Goal: Task Accomplishment & Management: Use online tool/utility

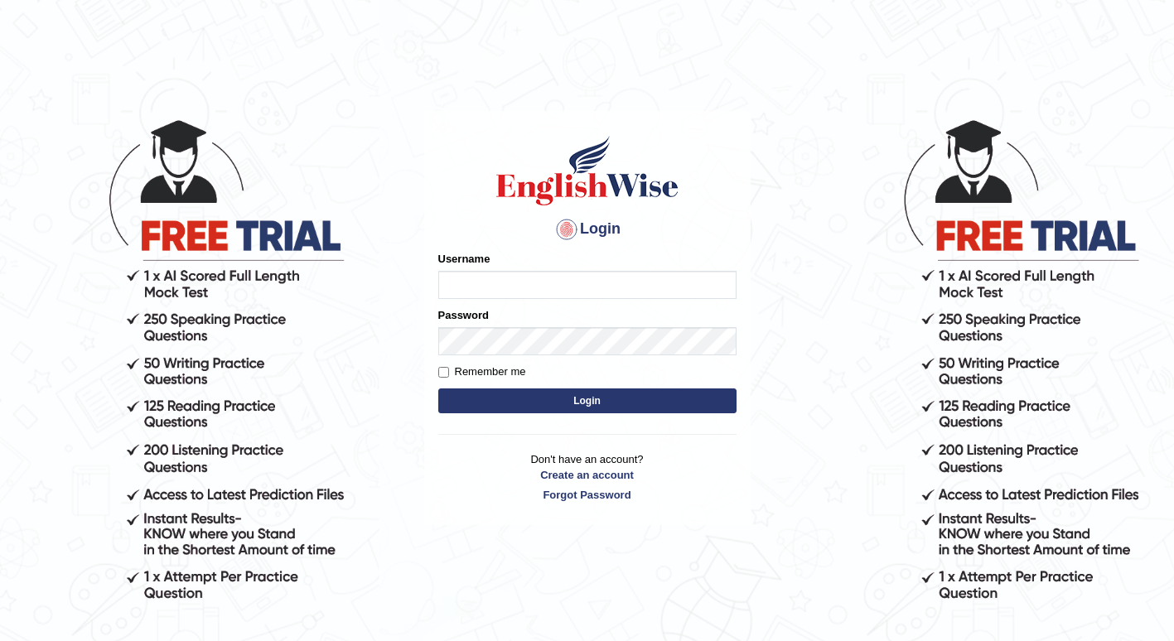
type input "Tshering_Phuntsho2025"
click at [607, 402] on button "Login" at bounding box center [587, 400] width 298 height 25
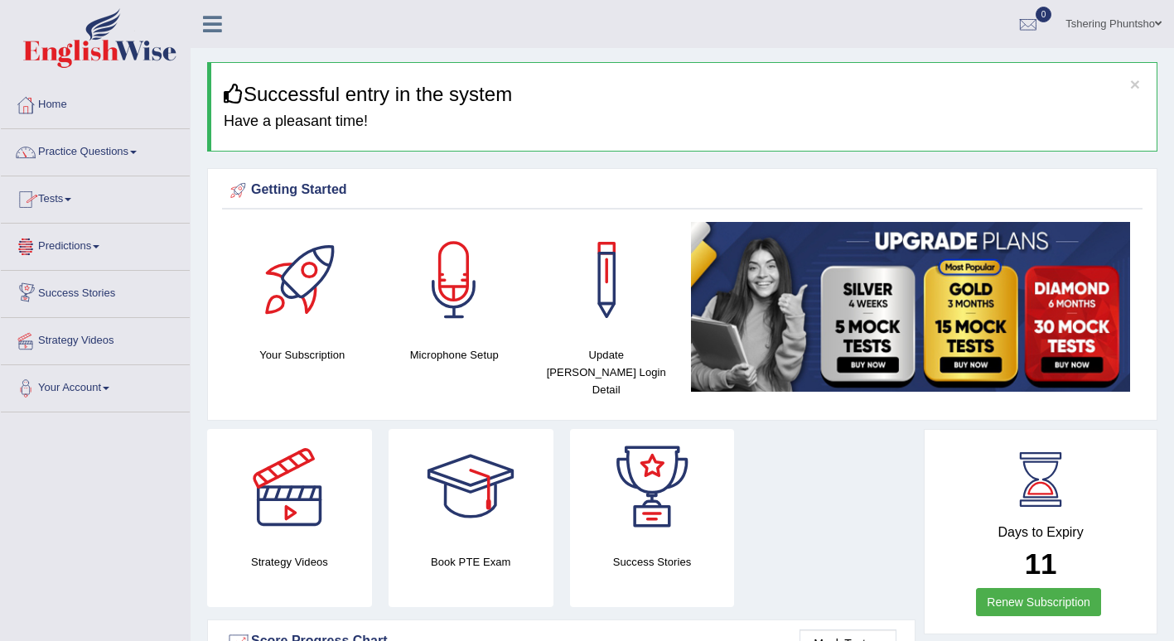
click at [64, 194] on link "Tests" at bounding box center [95, 196] width 189 height 41
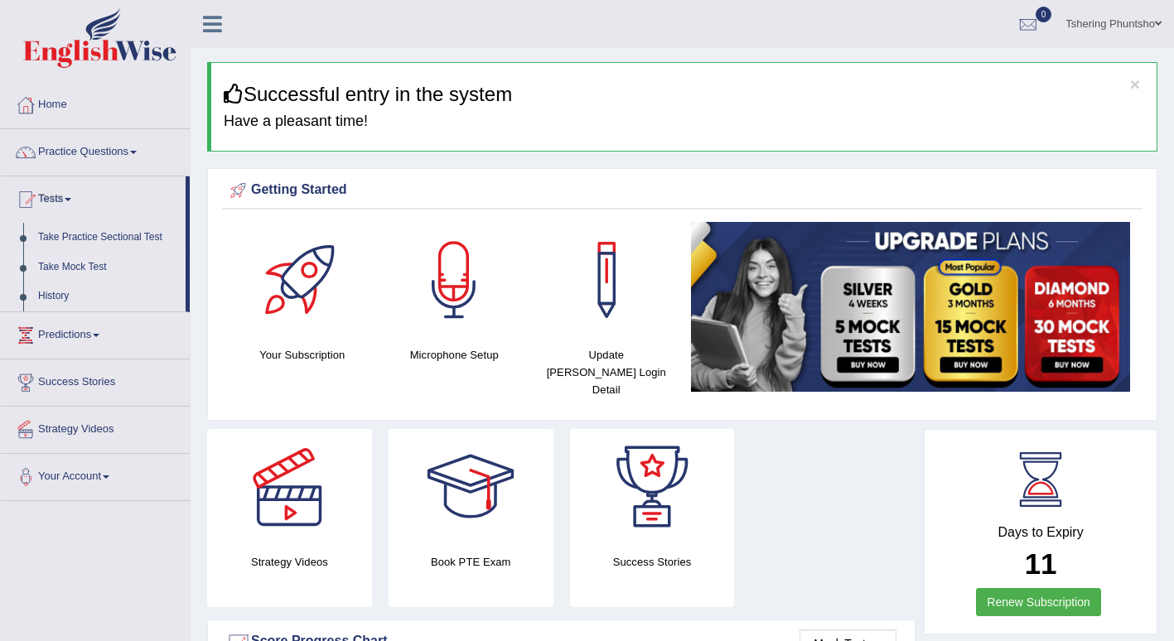
click at [66, 272] on link "Take Mock Test" at bounding box center [108, 268] width 155 height 30
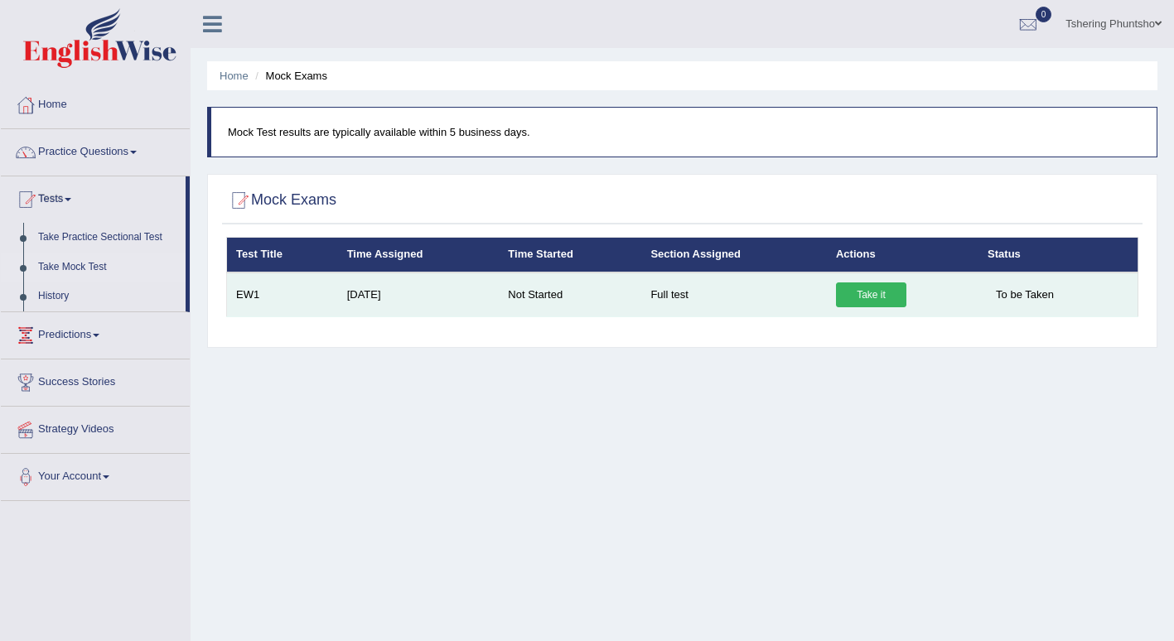
click at [860, 291] on link "Take it" at bounding box center [871, 294] width 70 height 25
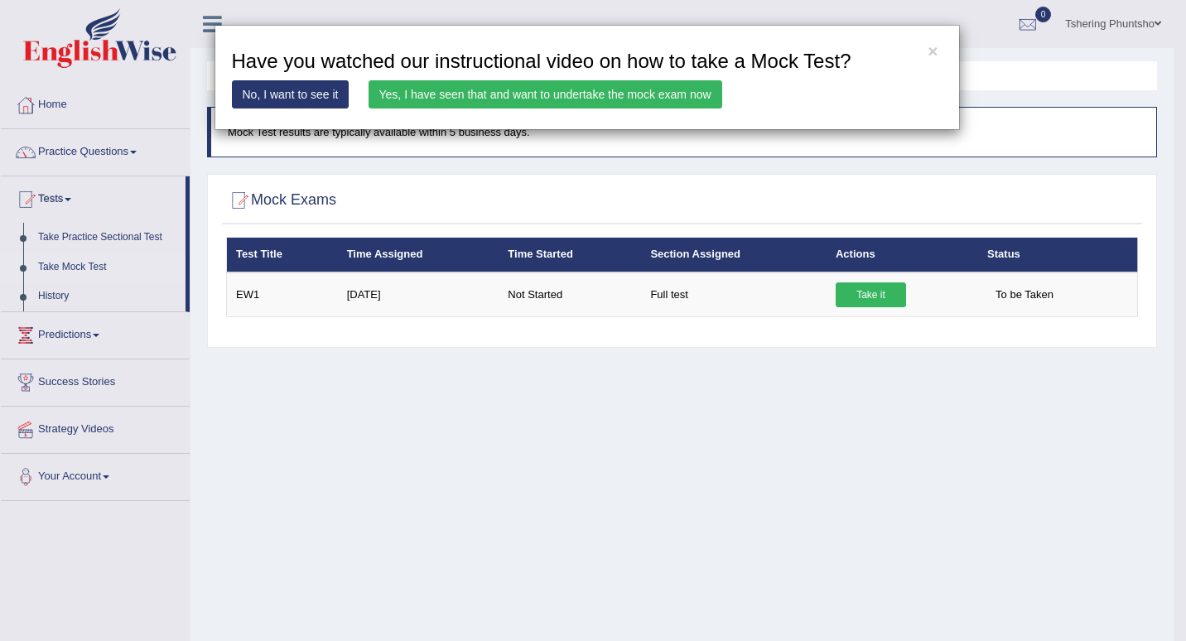
click at [455, 99] on link "Yes, I have seen that and want to undertake the mock exam now" at bounding box center [546, 94] width 354 height 28
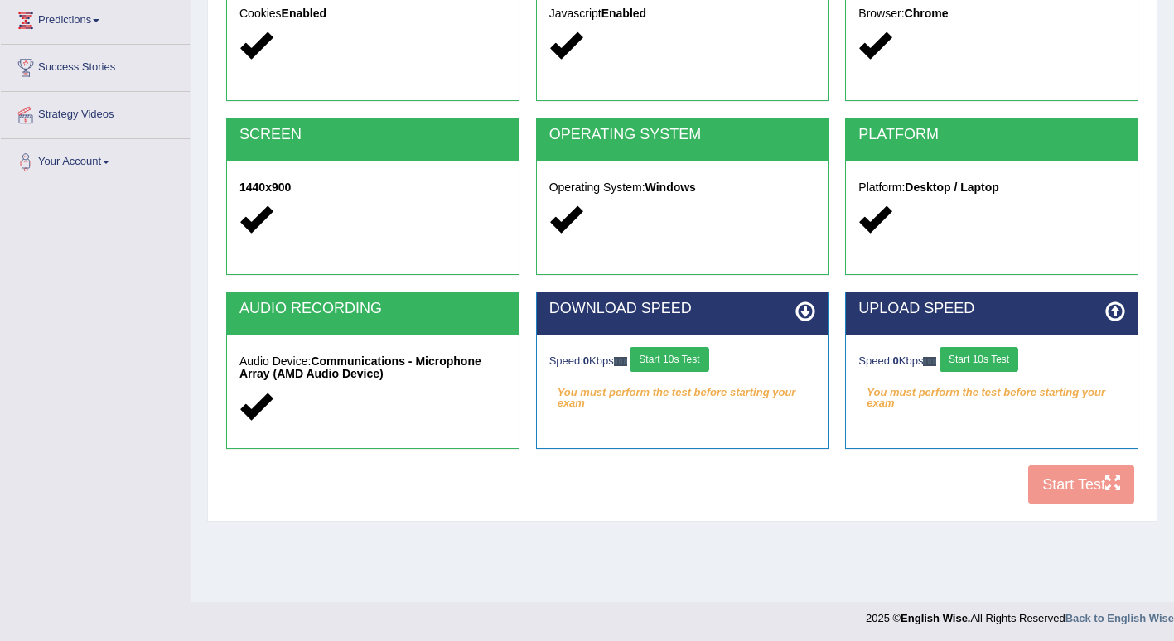
scroll to position [229, 0]
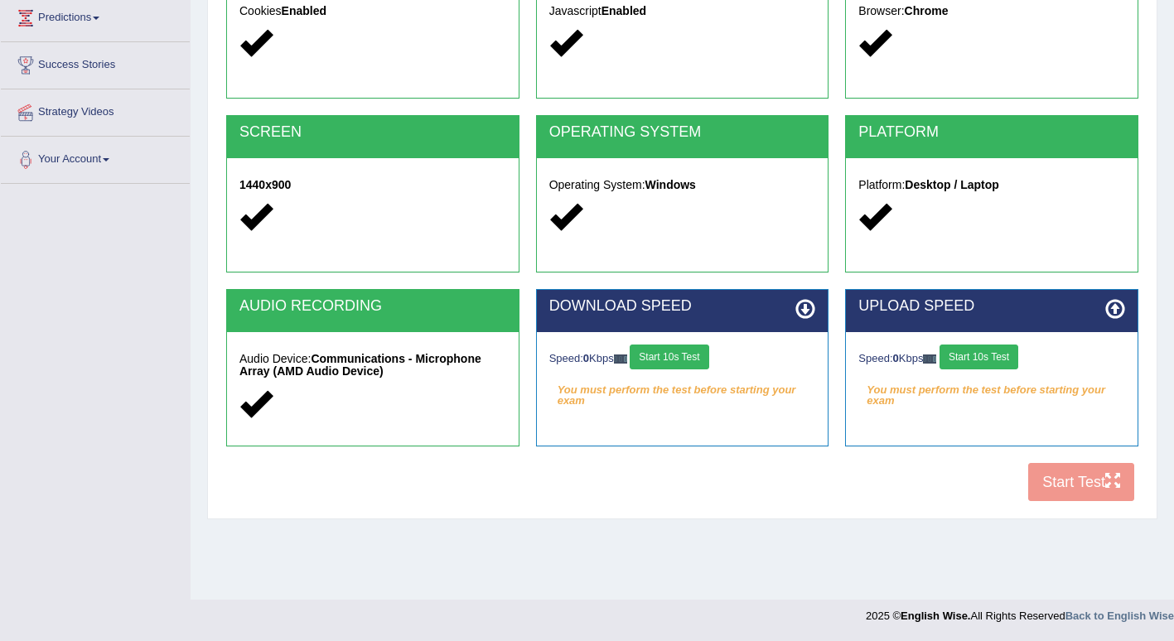
click at [1081, 485] on div "COOKIES Cookies Enabled JAVASCRIPT Javascript Enabled BROWSER Browser: Chrome S…" at bounding box center [682, 225] width 920 height 569
click at [689, 355] on button "Start 10s Test" at bounding box center [668, 357] width 79 height 25
click at [979, 355] on button "Start 10s Test" at bounding box center [978, 357] width 79 height 25
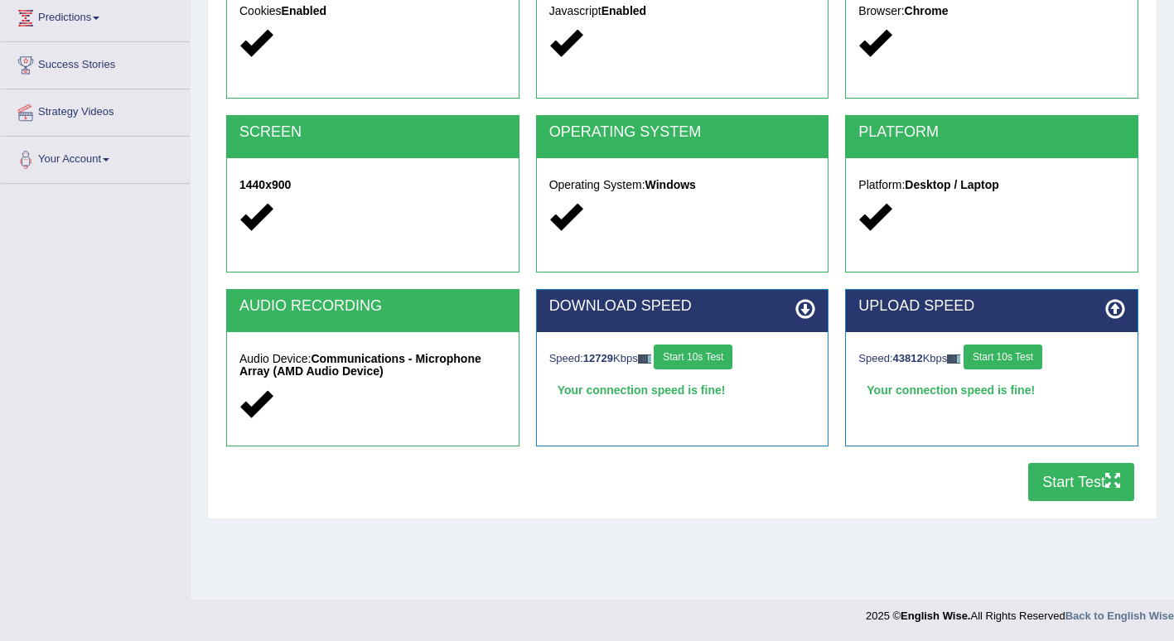
click at [1066, 485] on button "Start Test" at bounding box center [1081, 482] width 106 height 38
